Goal: Find specific page/section: Find specific page/section

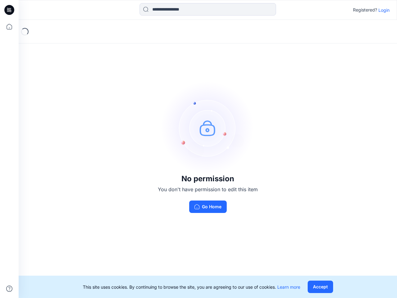
click at [199, 149] on img at bounding box center [207, 127] width 93 height 93
click at [10, 10] on icon at bounding box center [10, 10] width 2 height 0
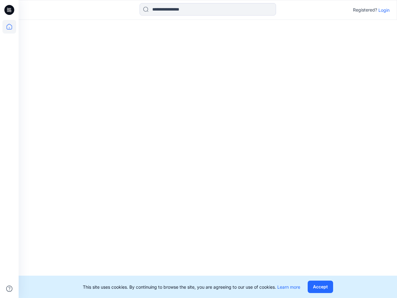
click at [9, 27] on icon at bounding box center [9, 27] width 14 height 14
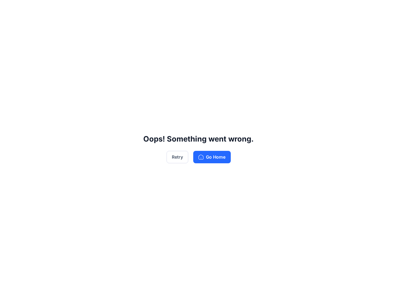
click at [9, 288] on div "Oops! Something went wrong. Retry Go Home" at bounding box center [198, 149] width 397 height 298
click at [208, 9] on div "Oops! Something went wrong. Retry Go Home" at bounding box center [198, 149] width 397 height 298
click at [384, 10] on div "Oops! Something went wrong. Retry Go Home" at bounding box center [198, 149] width 397 height 298
click at [320, 287] on div "Oops! Something went wrong. Retry Go Home" at bounding box center [198, 149] width 397 height 298
